Goal: Task Accomplishment & Management: Manage account settings

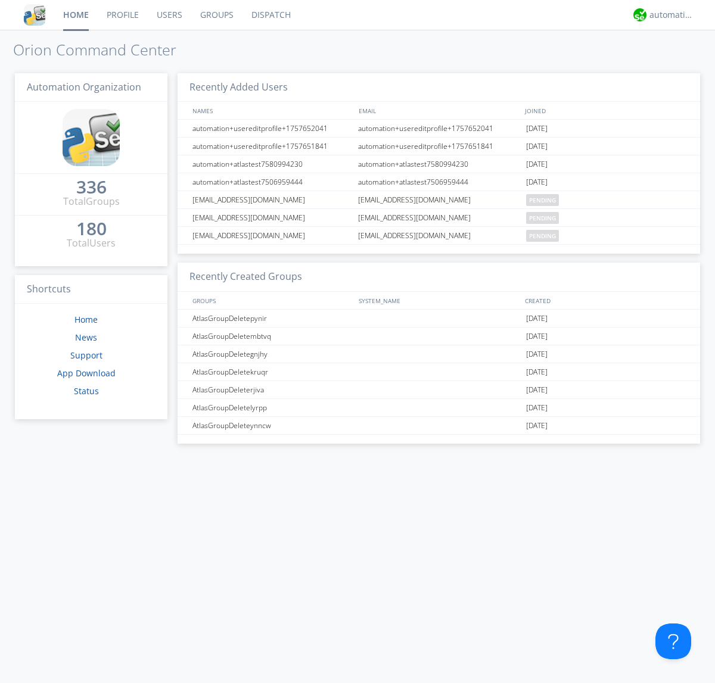
click at [169, 15] on link "Users" at bounding box center [169, 15] width 43 height 30
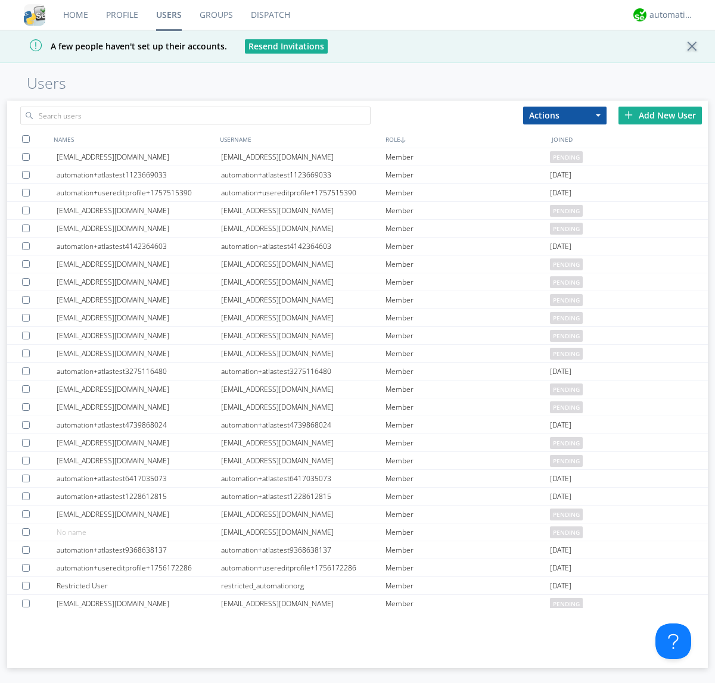
click at [660, 115] on div "Add New User" at bounding box center [660, 116] width 83 height 18
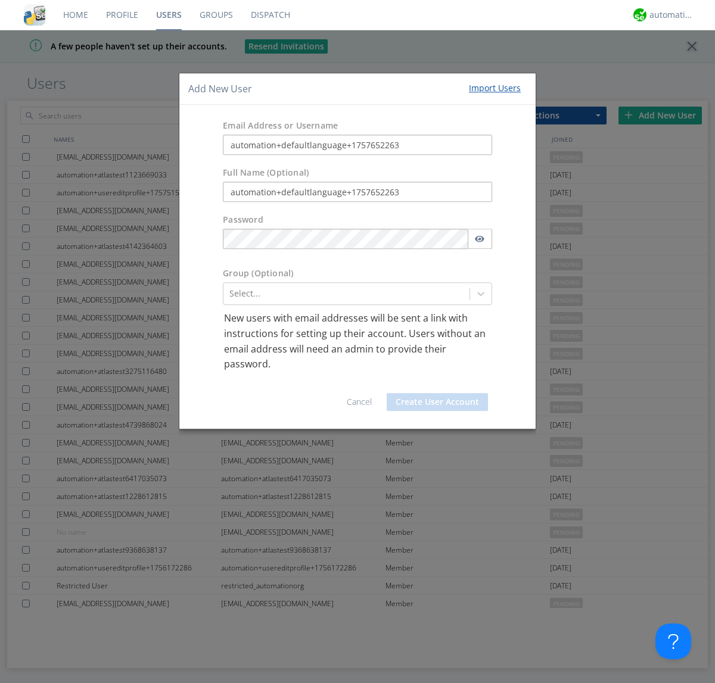
type input "automation+defaultlanguage+1757652263"
click at [437, 402] on button "Create User Account" at bounding box center [437, 402] width 101 height 18
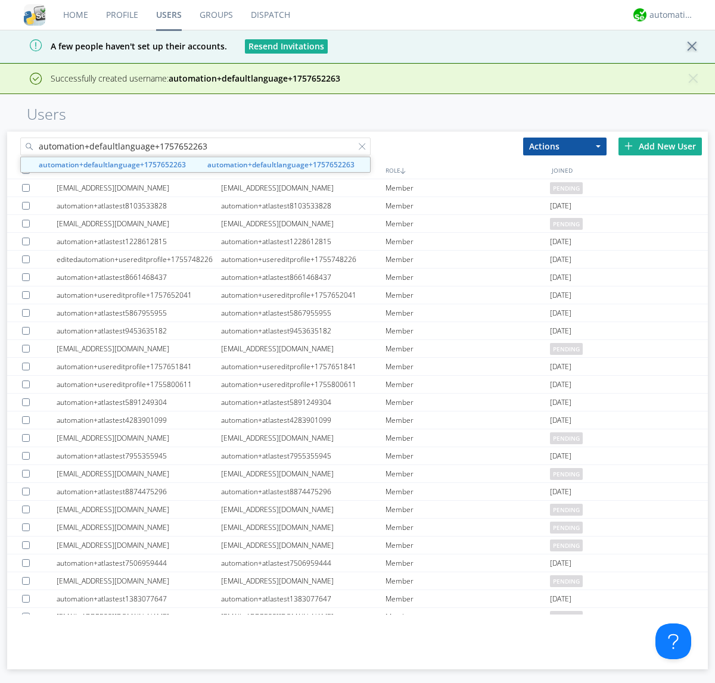
type input "automation+defaultlanguage+1757652263"
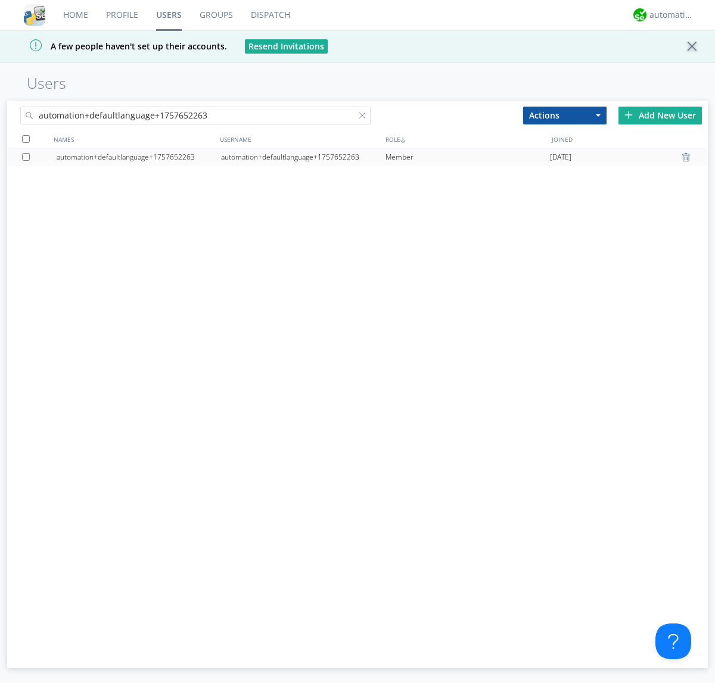
click at [303, 157] on div "automation+defaultlanguage+1757652263" at bounding box center [303, 157] width 164 height 18
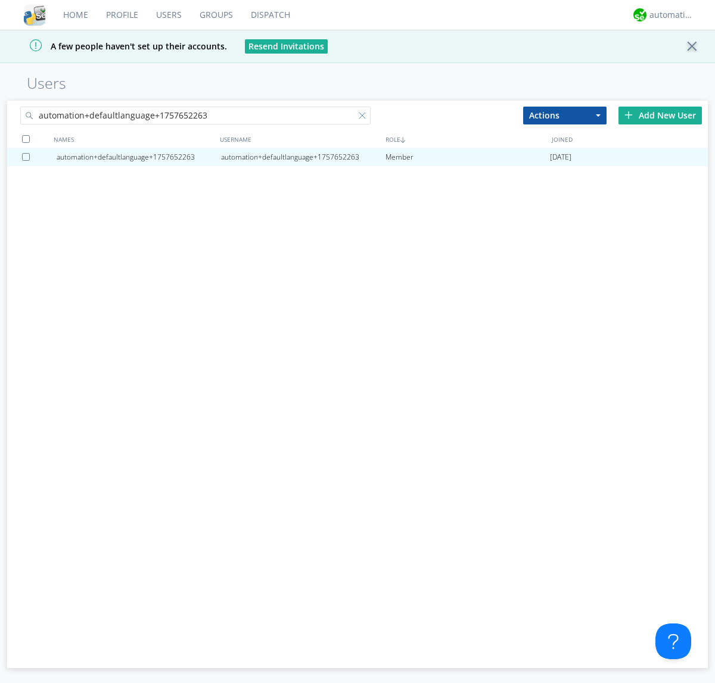
click at [359, 117] on div at bounding box center [365, 118] width 12 height 12
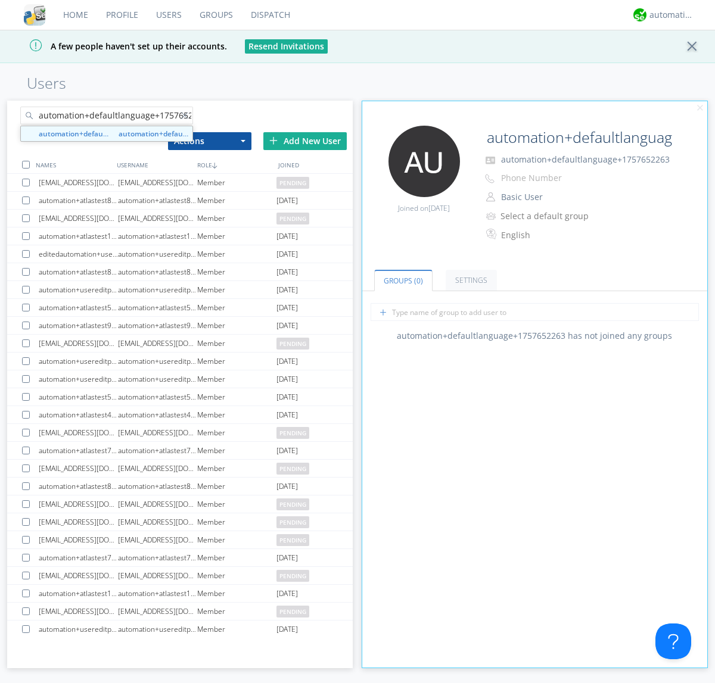
scroll to position [0, 13]
type input "automation+defaultlanguage+1757652263"
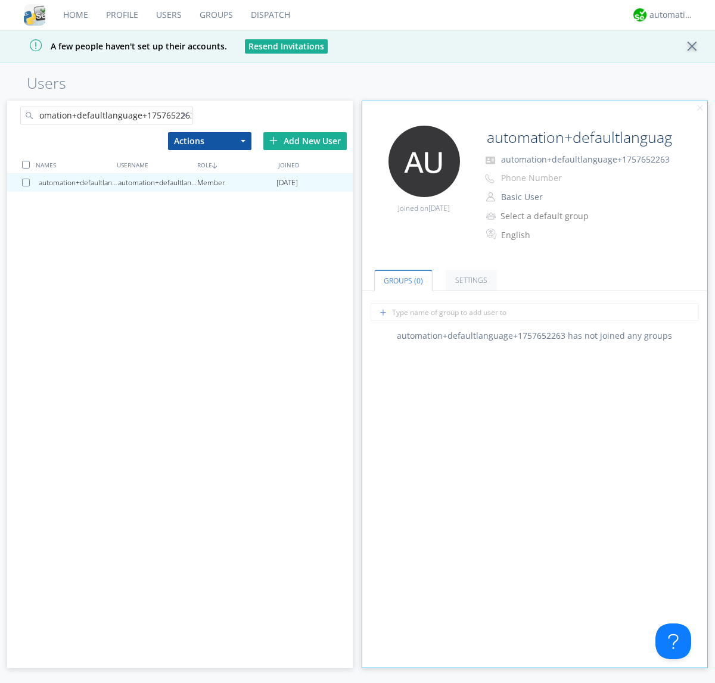
click at [28, 182] on div at bounding box center [28, 183] width 12 height 8
click at [209, 141] on button "Actions" at bounding box center [209, 141] width 83 height 18
click at [0, 0] on link "Delete User" at bounding box center [0, 0] width 0 height 0
